Goal: Find specific fact: Find specific fact

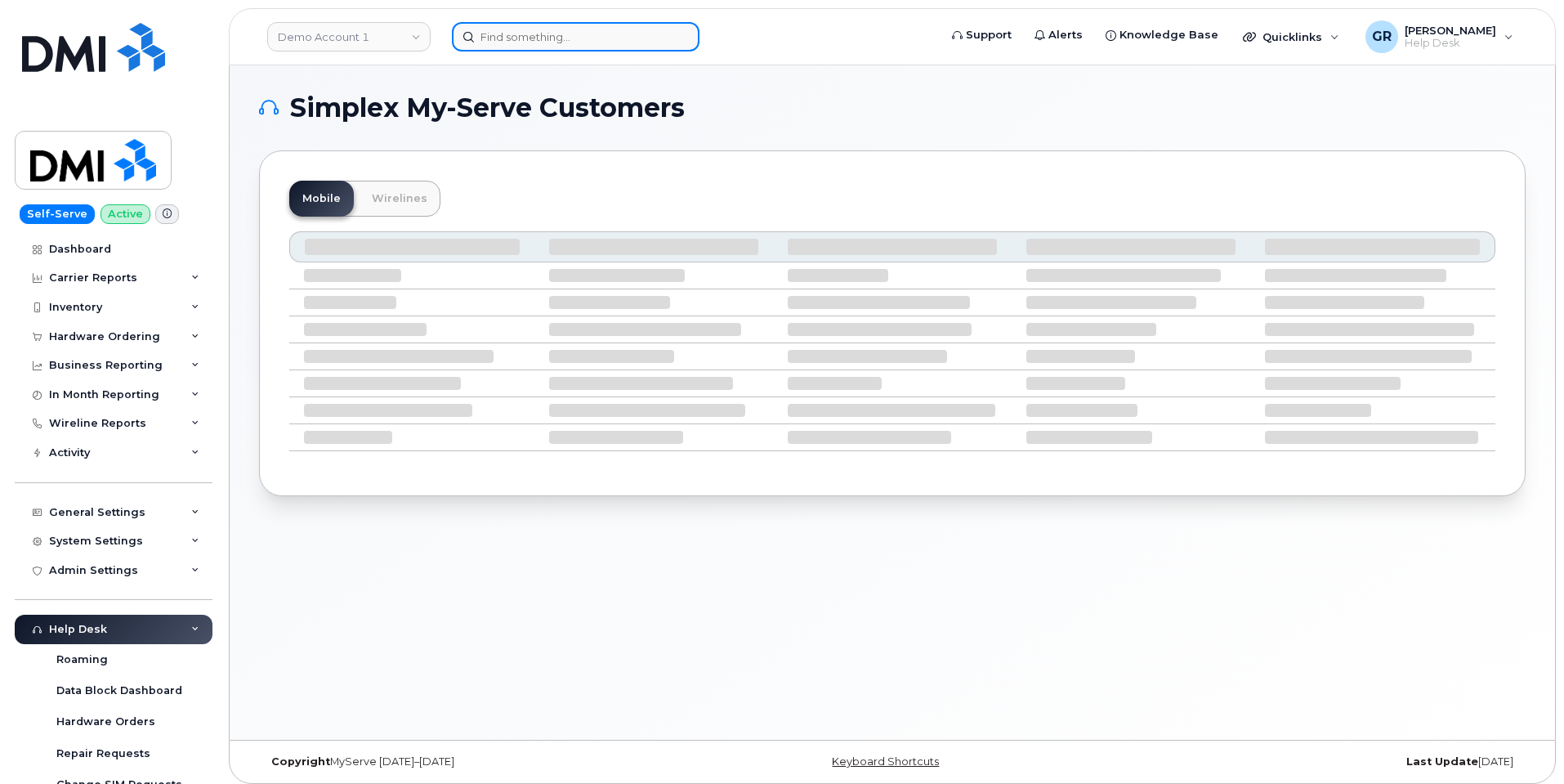
click at [588, 45] on input at bounding box center [576, 36] width 248 height 29
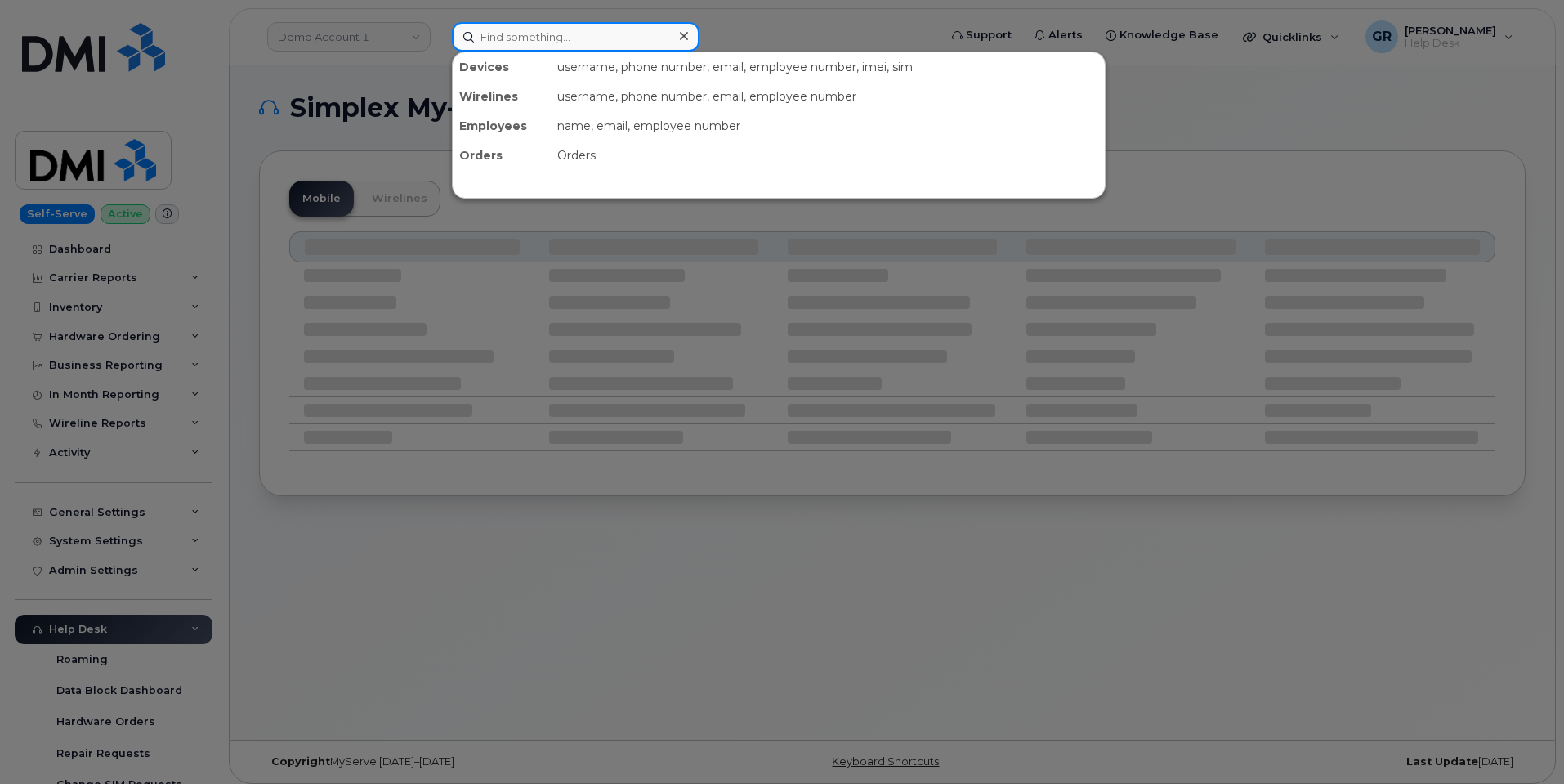
paste input "9086195696"
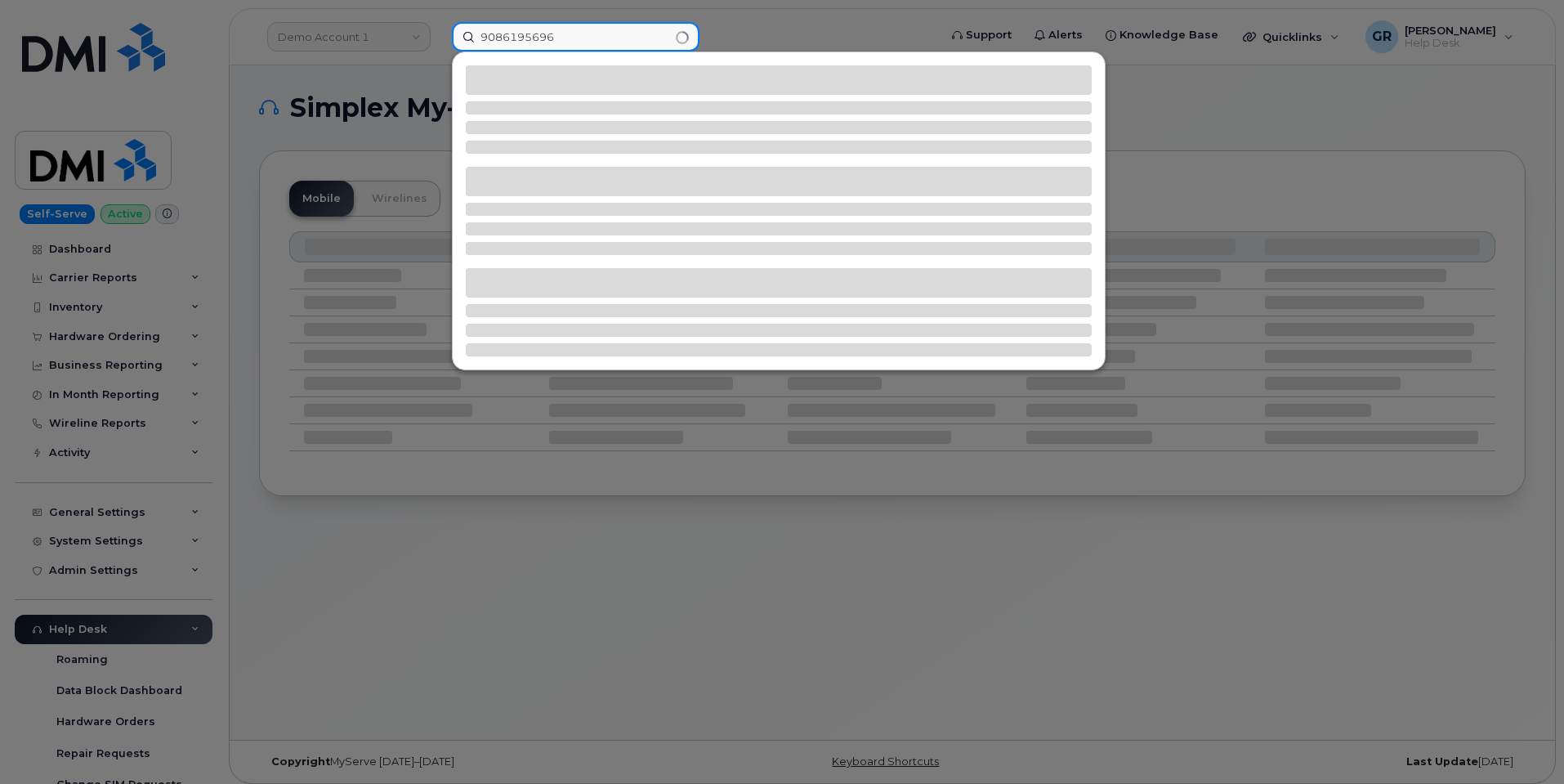
type input "9086195696"
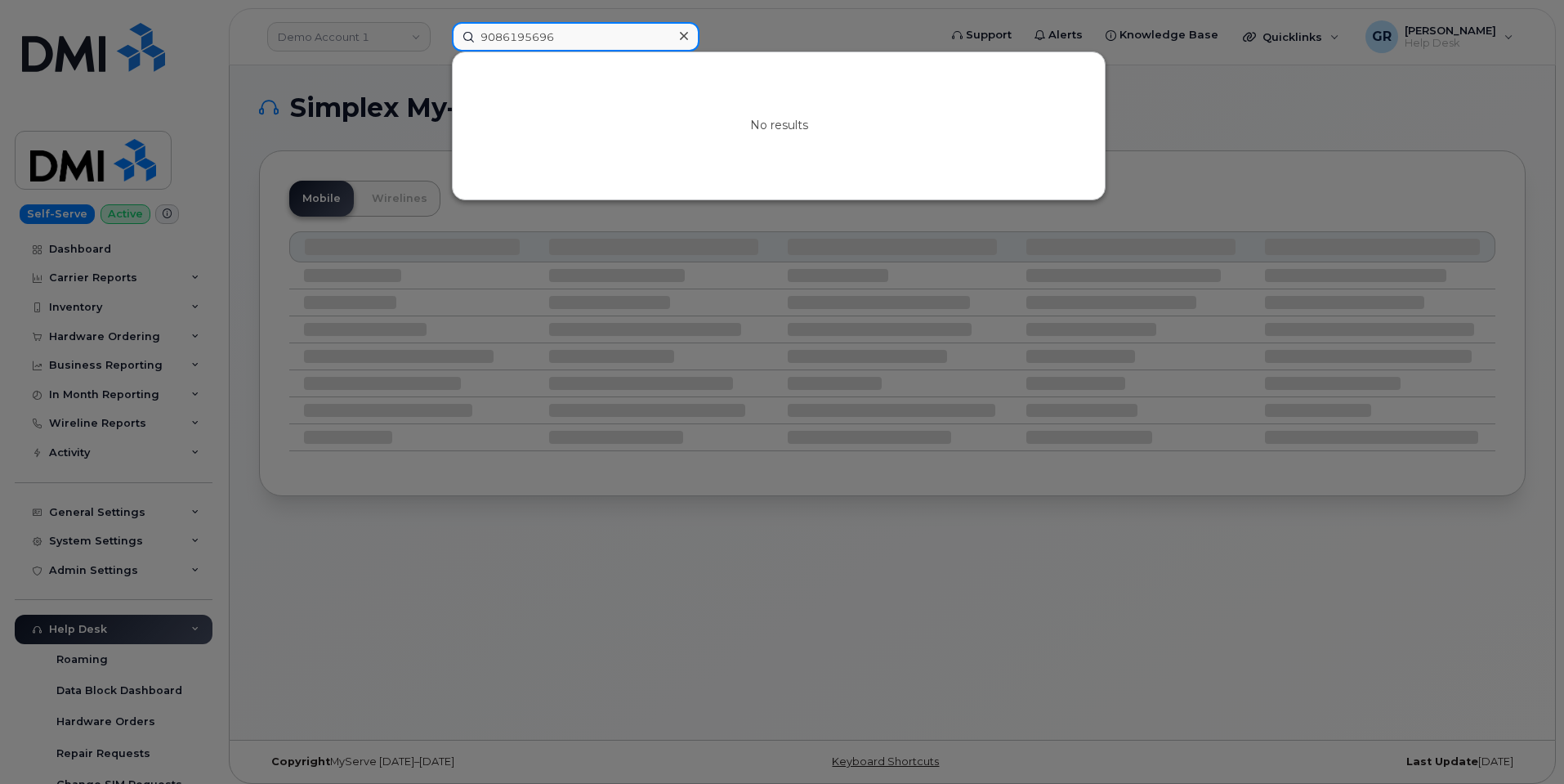
drag, startPoint x: 554, startPoint y: 38, endPoint x: 361, endPoint y: 35, distance: 193.0
click at [439, 37] on div "9086195696 No results" at bounding box center [690, 36] width 502 height 29
click at [1226, 125] on div at bounding box center [782, 392] width 1564 height 784
